Goal: Information Seeking & Learning: Learn about a topic

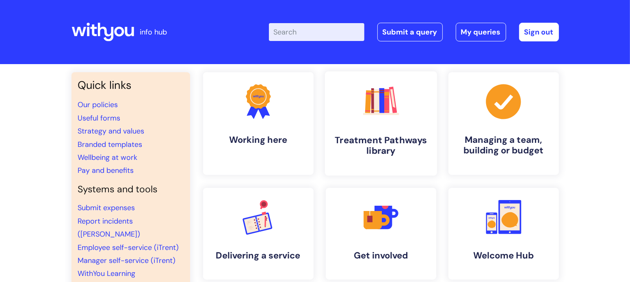
click at [398, 127] on link ".cls-1{fill:#f89b22;}.cls-1,.cls-2,.cls-3,.cls-4,.cls-5,.cls-6,.cls-7{stroke-wi…" at bounding box center [380, 123] width 112 height 104
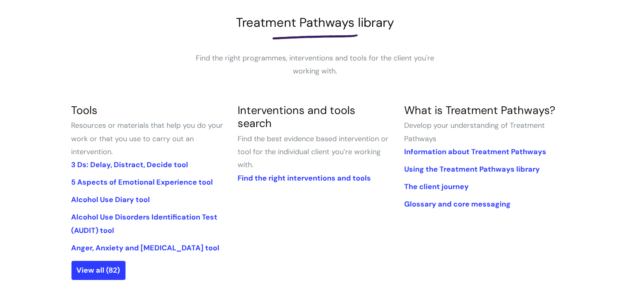
scroll to position [117, 0]
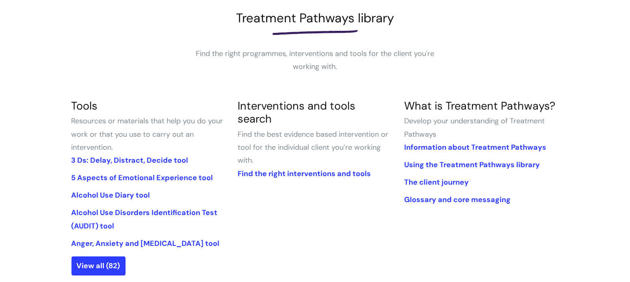
click at [113, 238] on li "Anger, Anxiety and [MEDICAL_DATA] tool" at bounding box center [148, 243] width 154 height 13
click at [128, 248] on li "Anger, Anxiety and [MEDICAL_DATA] tool" at bounding box center [148, 243] width 154 height 13
click at [136, 244] on link "Anger, Anxiety and [MEDICAL_DATA] tool" at bounding box center [145, 244] width 148 height 10
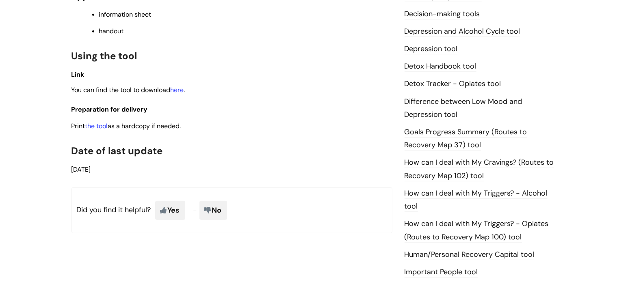
scroll to position [339, 0]
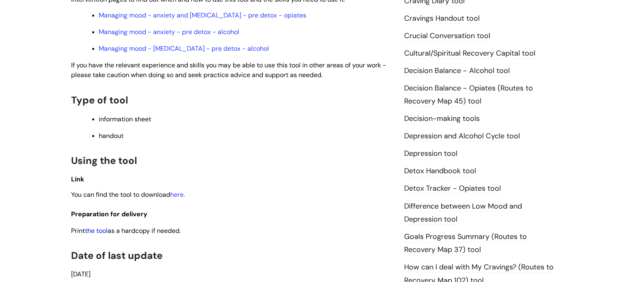
click at [94, 227] on link "the tool" at bounding box center [96, 231] width 23 height 9
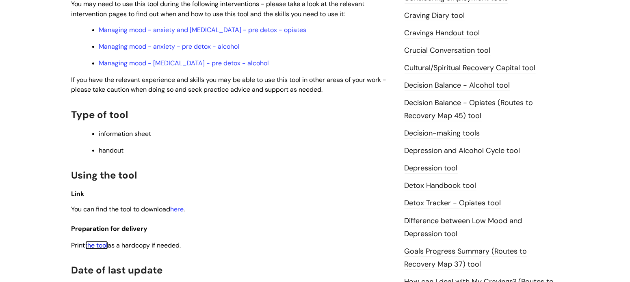
scroll to position [328, 0]
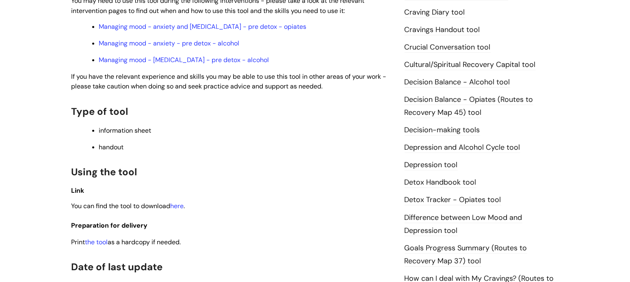
click at [434, 150] on link "Depression and Alcohol Cycle tool" at bounding box center [462, 147] width 116 height 11
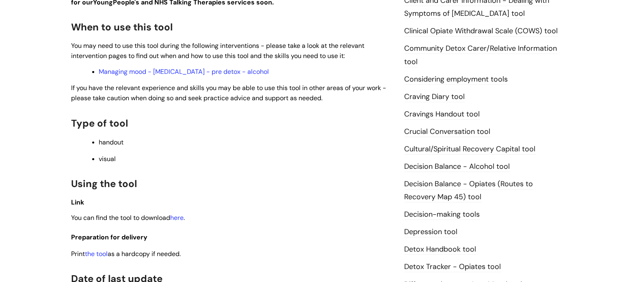
scroll to position [268, 0]
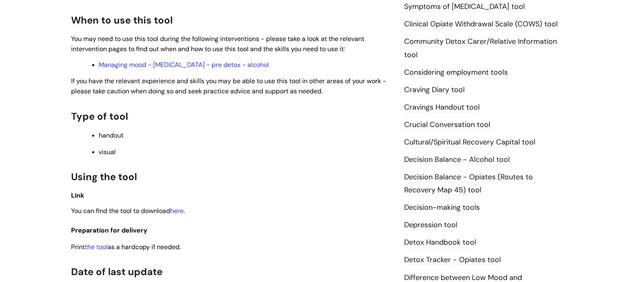
click at [103, 245] on p "Print the tool as a hardcopy if needed." at bounding box center [231, 247] width 321 height 10
click at [102, 247] on link "the tool" at bounding box center [96, 247] width 23 height 9
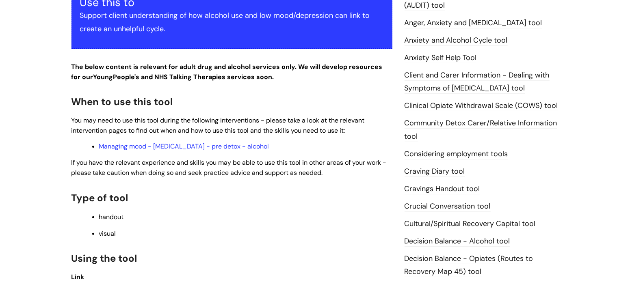
scroll to position [418, 0]
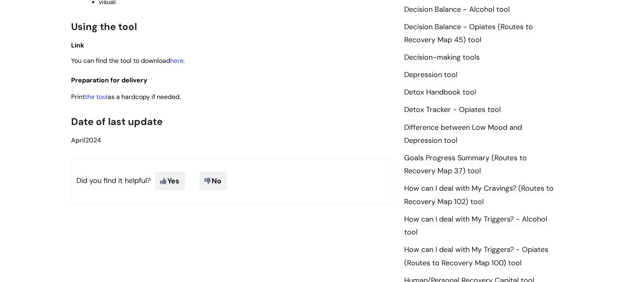
click at [430, 73] on link "Depression tool" at bounding box center [430, 75] width 53 height 11
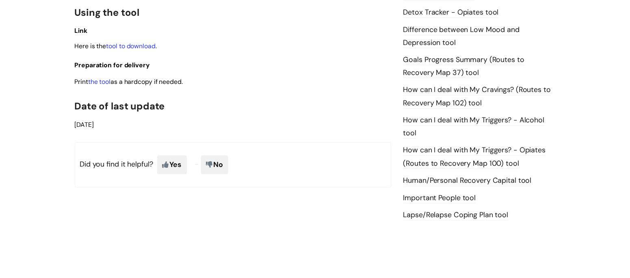
scroll to position [515, 0]
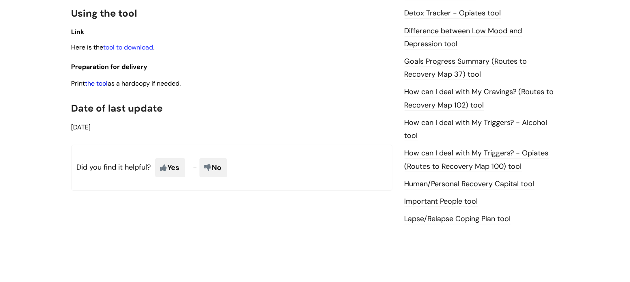
click at [99, 88] on link "the tool" at bounding box center [96, 83] width 23 height 9
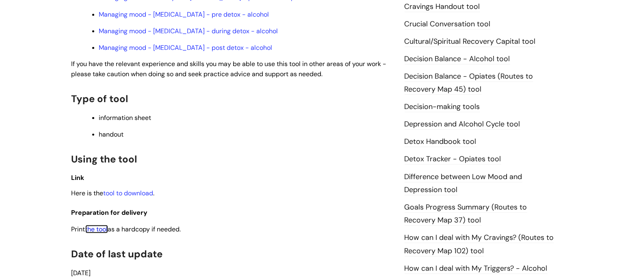
scroll to position [368, 0]
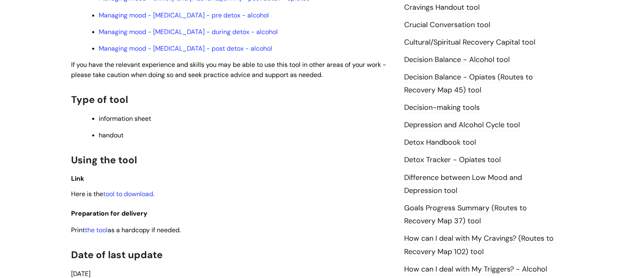
click at [454, 177] on link "Difference between Low Mood and Depression tool" at bounding box center [463, 185] width 118 height 24
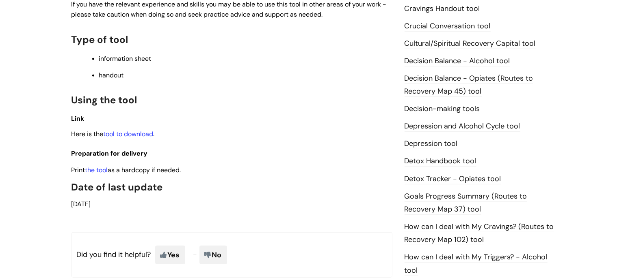
scroll to position [367, 0]
click at [439, 141] on link "Depression tool" at bounding box center [430, 143] width 53 height 11
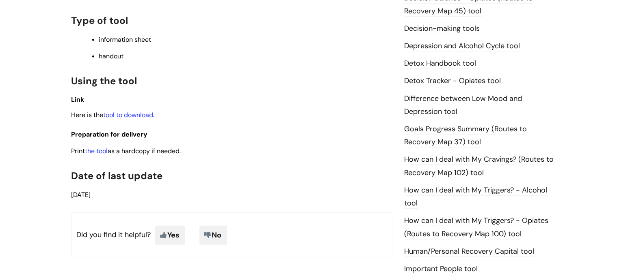
scroll to position [431, 0]
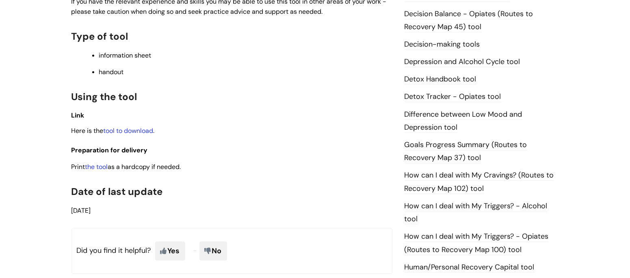
click at [100, 169] on link "the tool" at bounding box center [96, 167] width 23 height 9
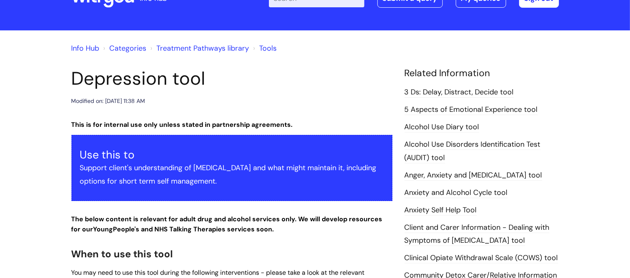
scroll to position [0, 0]
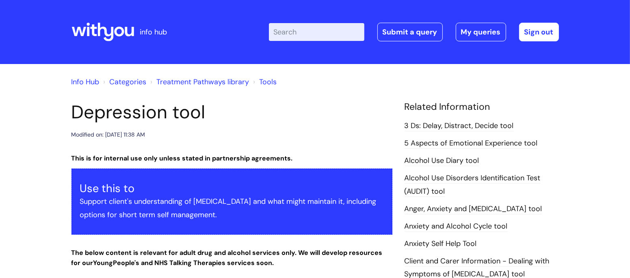
click at [207, 82] on link "Treatment Pathways library" at bounding box center [203, 82] width 93 height 10
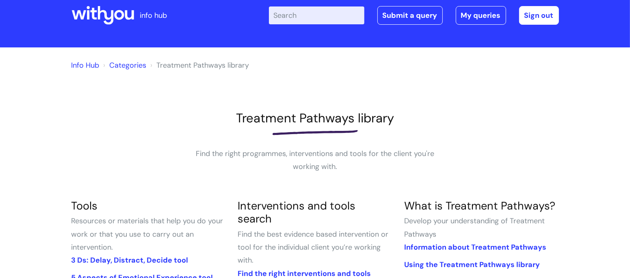
scroll to position [156, 0]
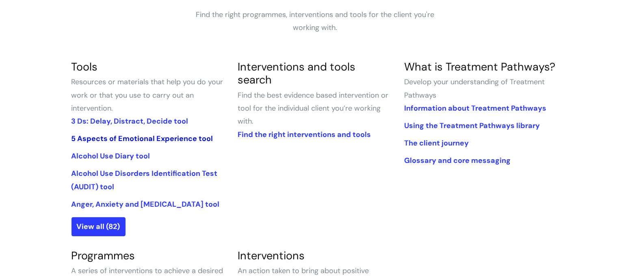
click at [130, 142] on link "5 Aspects of Emotional Experience tool" at bounding box center [142, 139] width 142 height 10
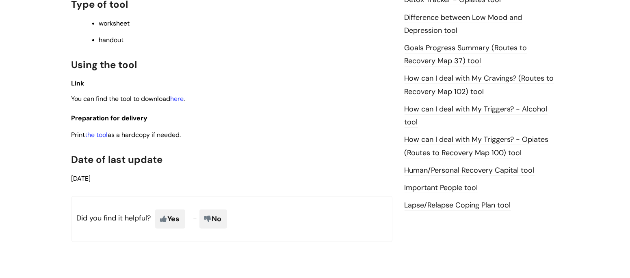
scroll to position [526, 0]
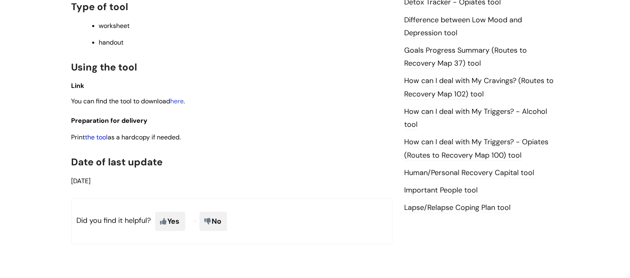
click at [99, 142] on link "the tool" at bounding box center [96, 137] width 23 height 9
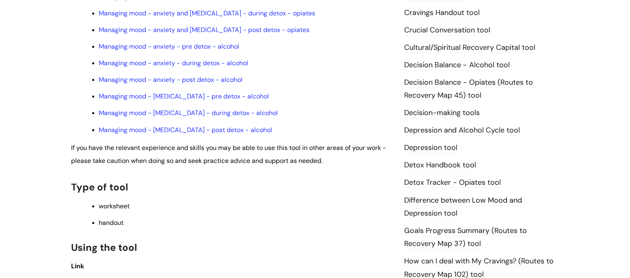
scroll to position [349, 0]
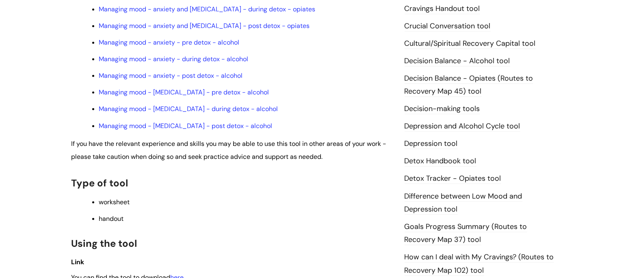
click at [421, 144] on link "Depression tool" at bounding box center [430, 144] width 53 height 11
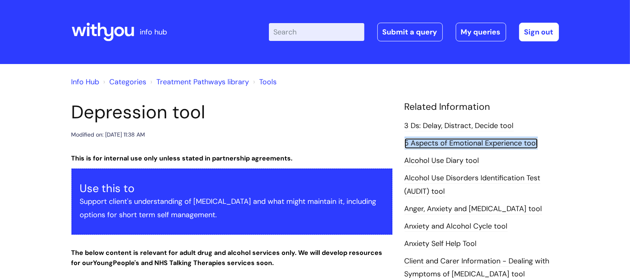
drag, startPoint x: 423, startPoint y: 140, endPoint x: 365, endPoint y: 148, distance: 58.6
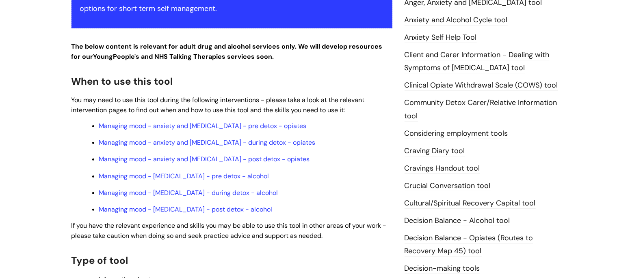
scroll to position [293, 0]
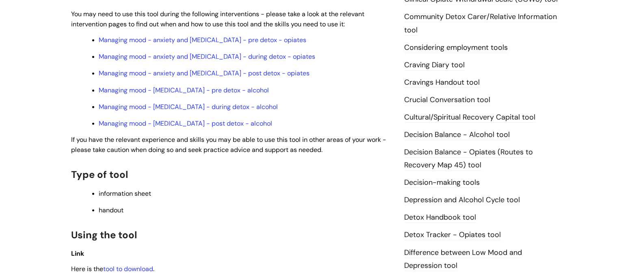
click at [449, 198] on link "Depression and Alcohol Cycle tool" at bounding box center [462, 200] width 116 height 11
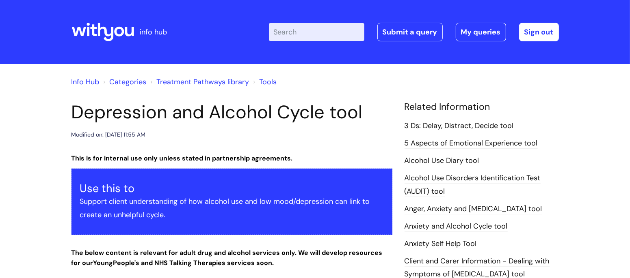
click at [427, 119] on li "3 Ds: Delay, Distract, Decide tool" at bounding box center [481, 125] width 154 height 13
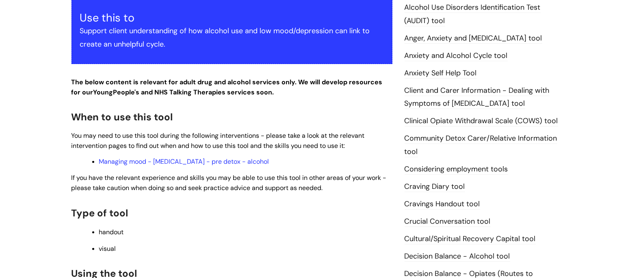
scroll to position [179, 0]
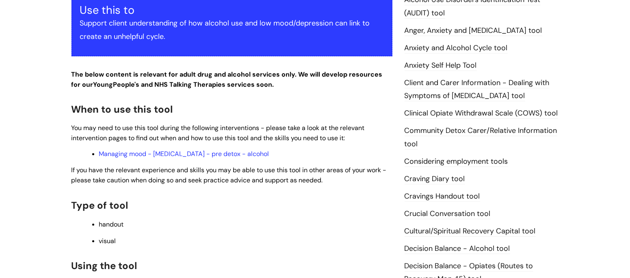
click at [421, 27] on link "Anger, Anxiety and [MEDICAL_DATA] tool" at bounding box center [473, 31] width 138 height 11
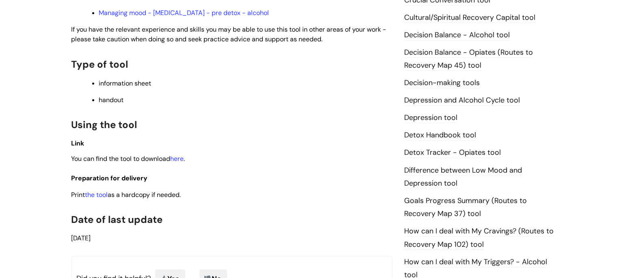
scroll to position [377, 0]
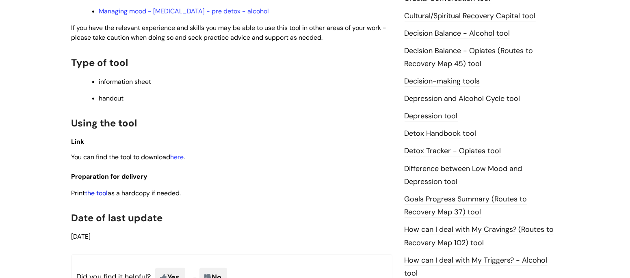
click at [104, 189] on link "the tool" at bounding box center [96, 193] width 23 height 9
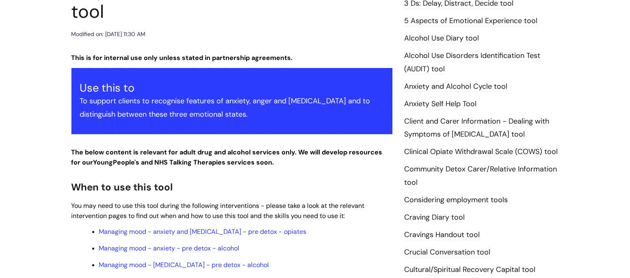
scroll to position [0, 0]
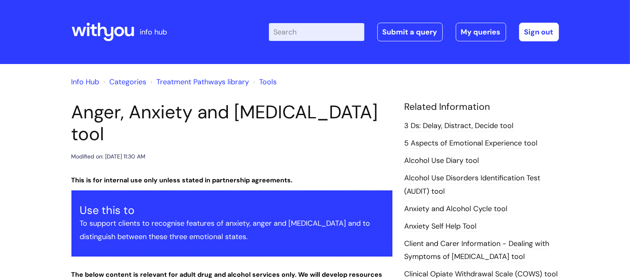
click at [198, 79] on link "Treatment Pathways library" at bounding box center [203, 82] width 93 height 10
